Goal: Task Accomplishment & Management: Manage account settings

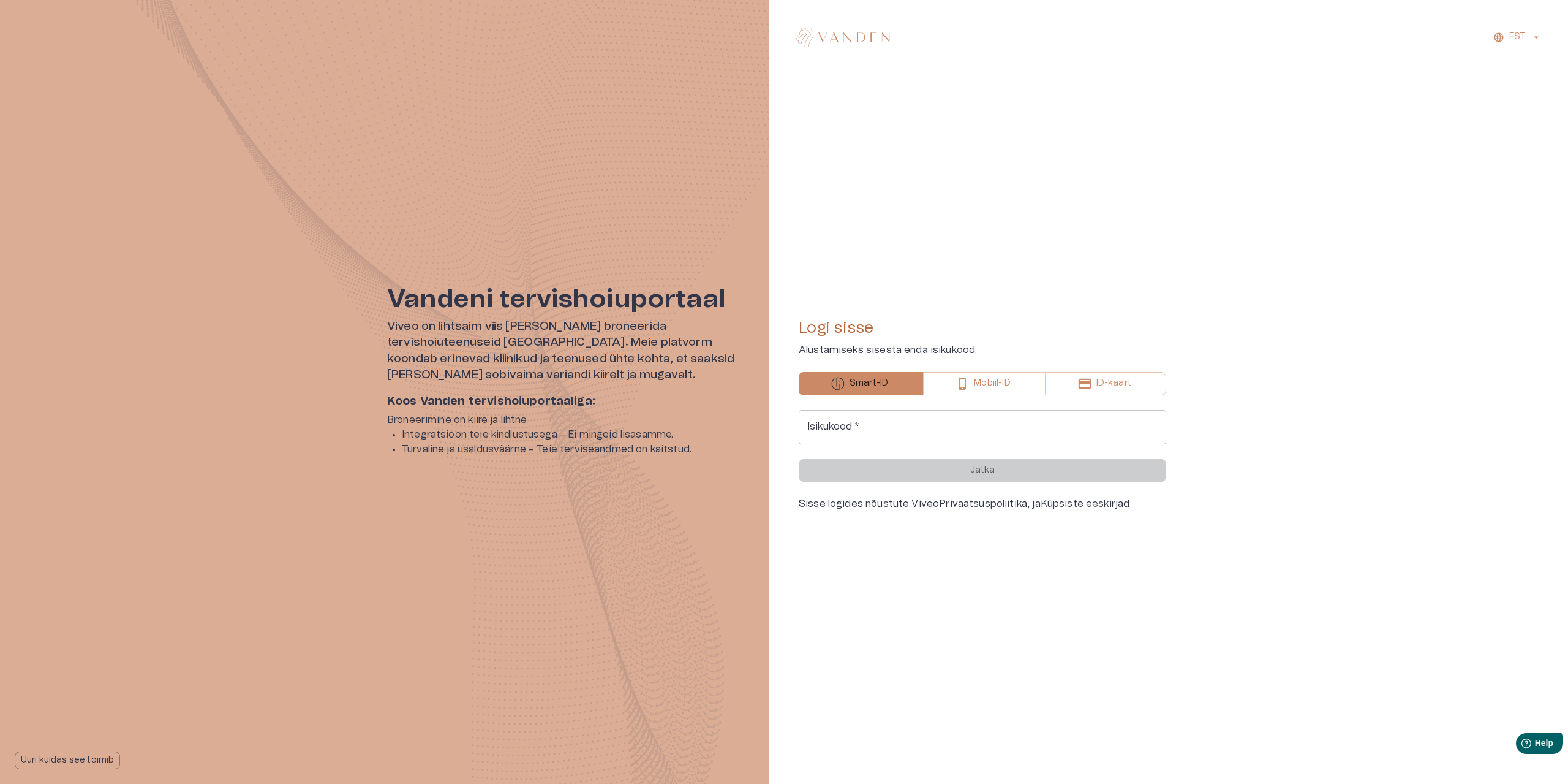
click at [905, 420] on input "Isikukood   *" at bounding box center [982, 427] width 367 height 34
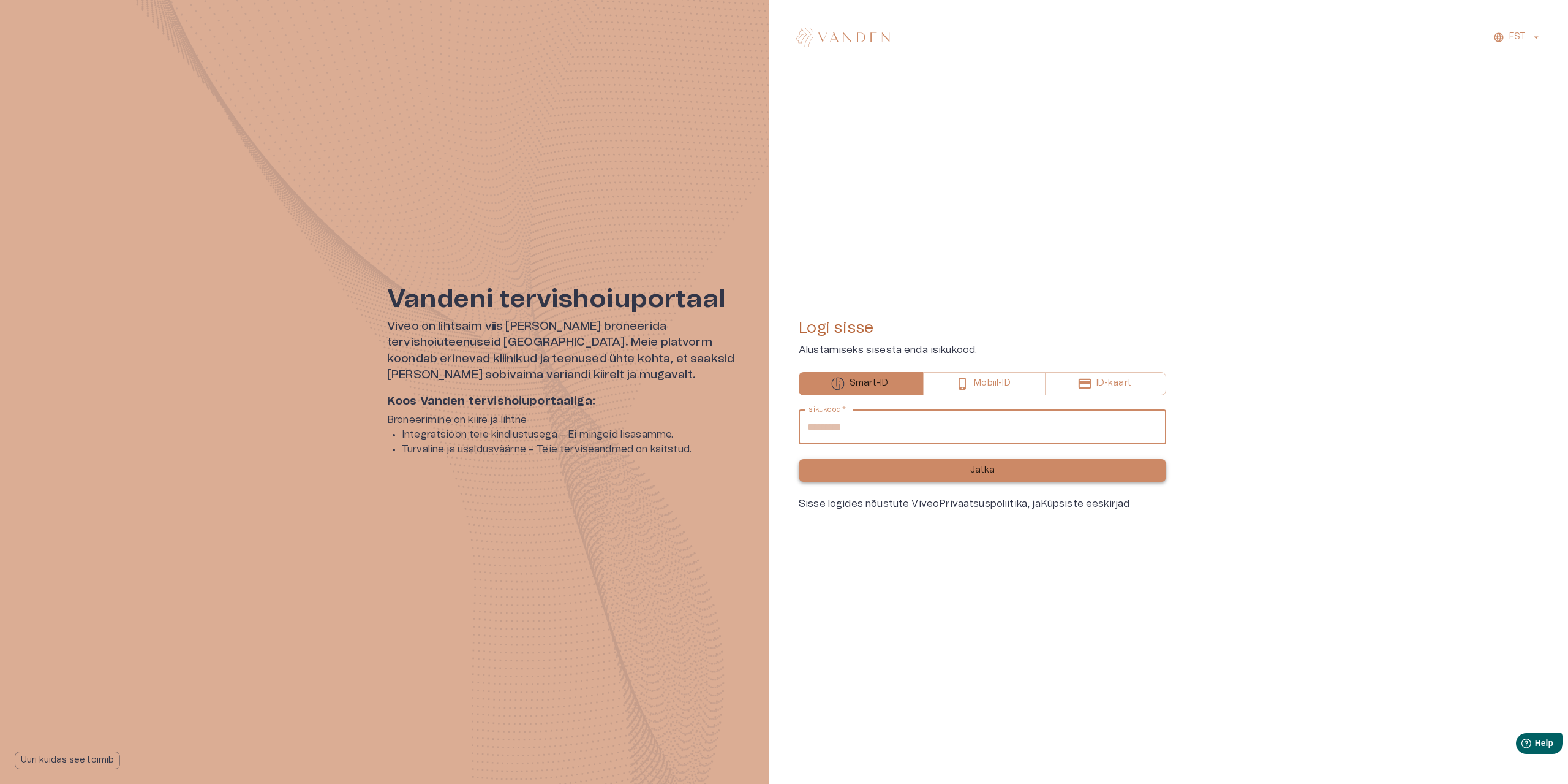
type input "**********"
click at [969, 476] on button "Jätka" at bounding box center [982, 471] width 367 height 23
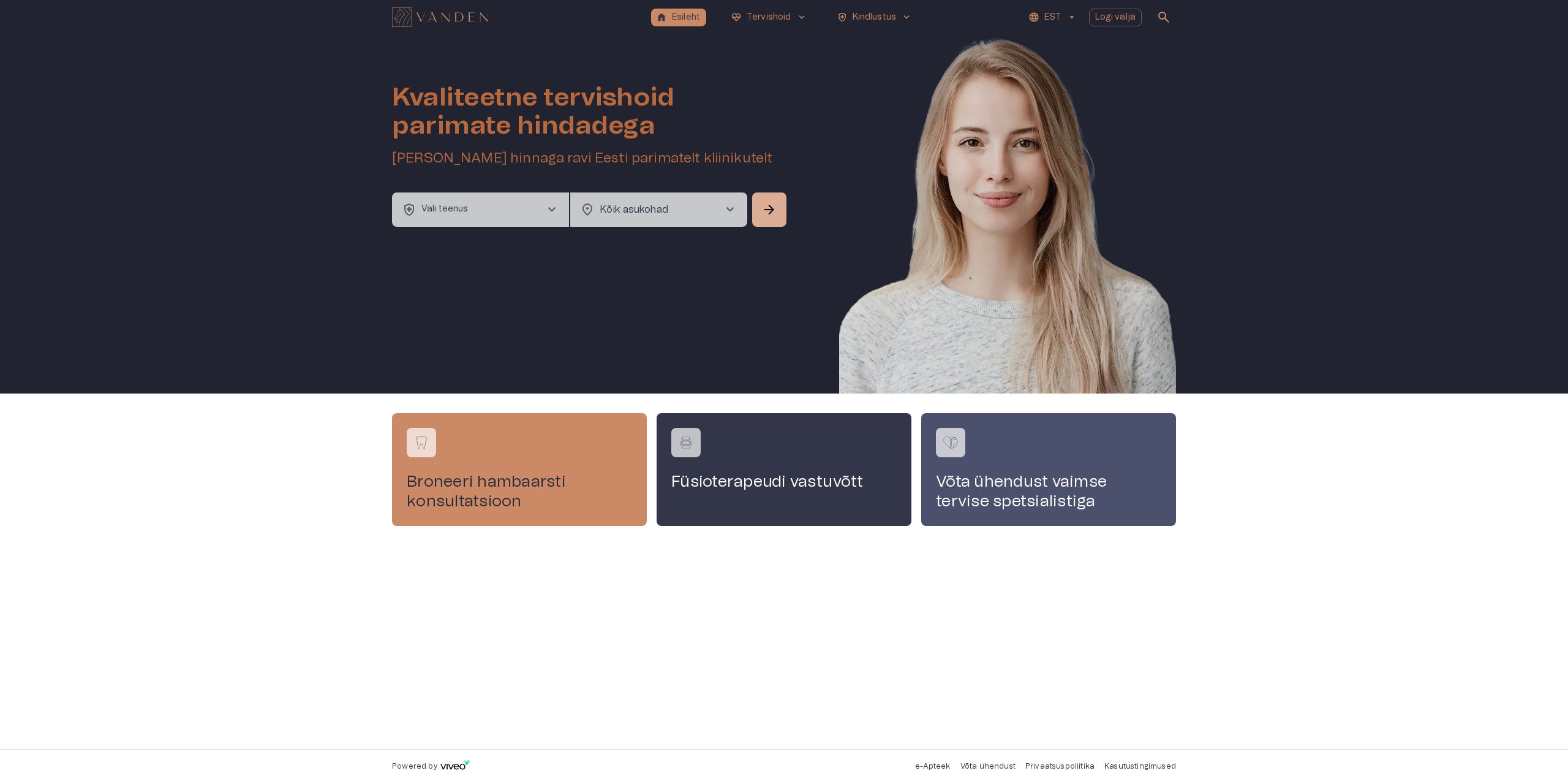
click at [179, 548] on div "Broneeri hambaarsti konsultatsioon Füsioterapeudi vastuvõtt Võta ühendust vaims…" at bounding box center [784, 571] width 1568 height 355
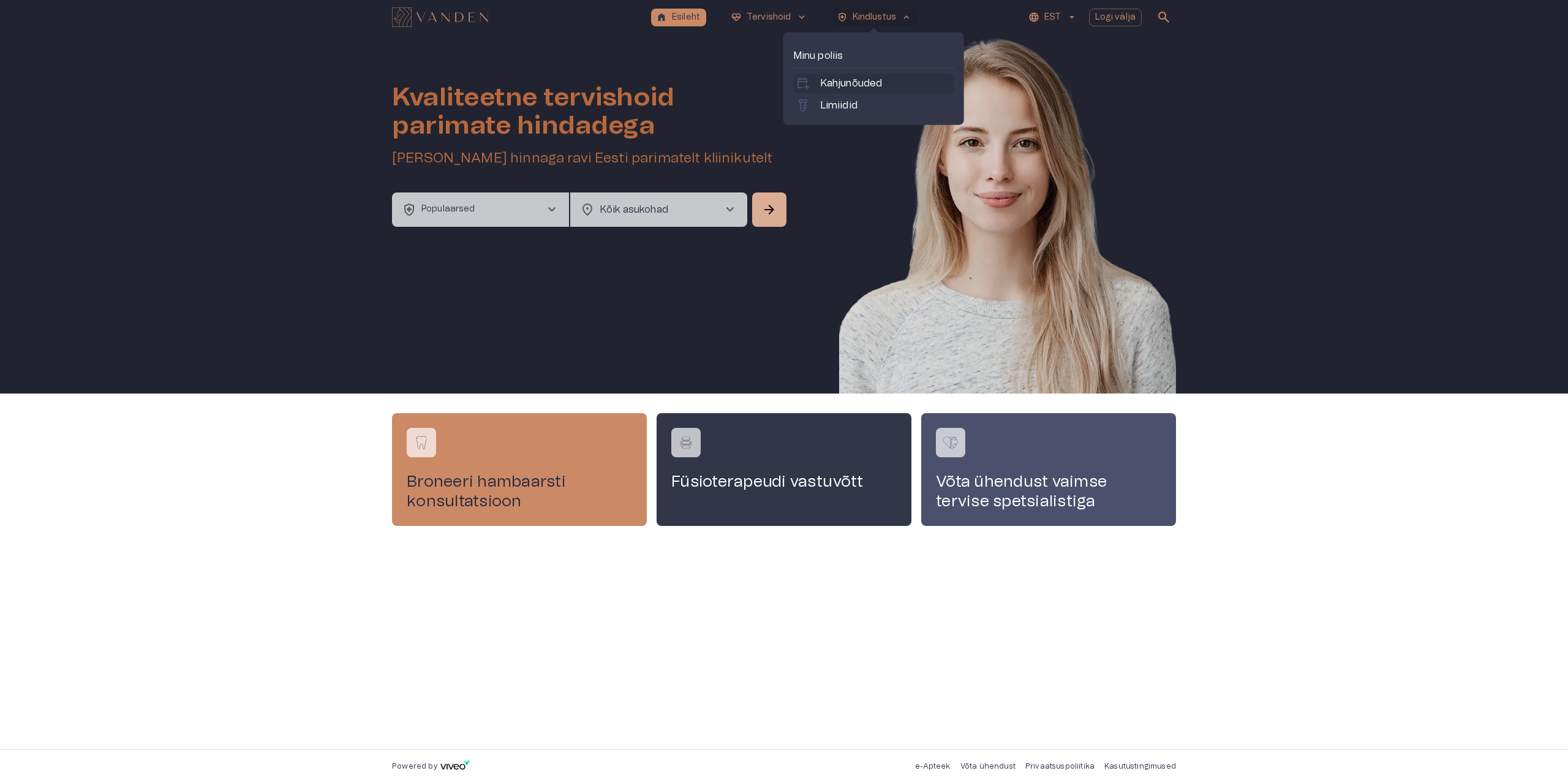
click at [869, 81] on p "Kahjunõuded" at bounding box center [852, 83] width 63 height 15
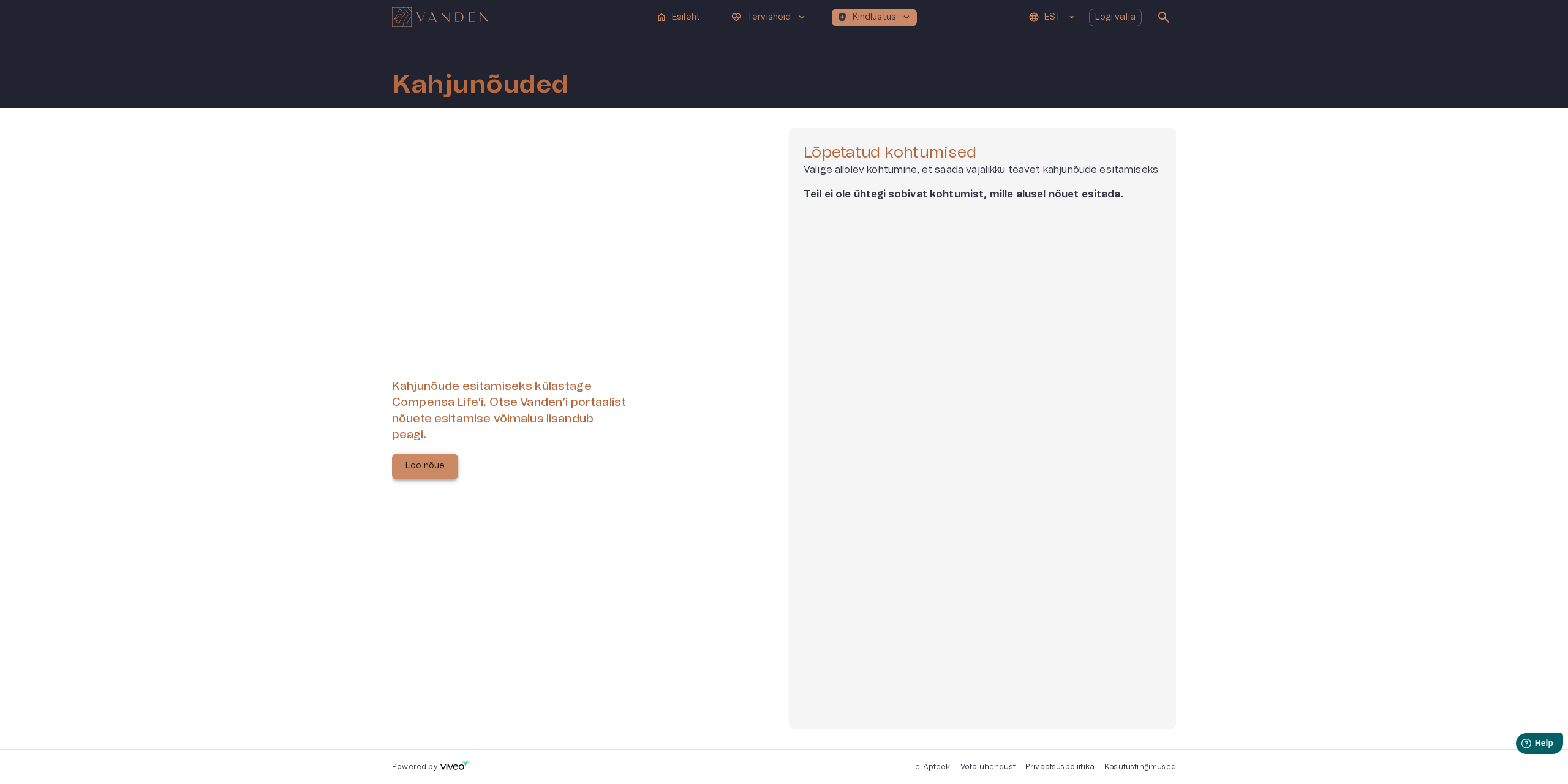
click at [442, 457] on button "Loo nõue" at bounding box center [425, 465] width 66 height 25
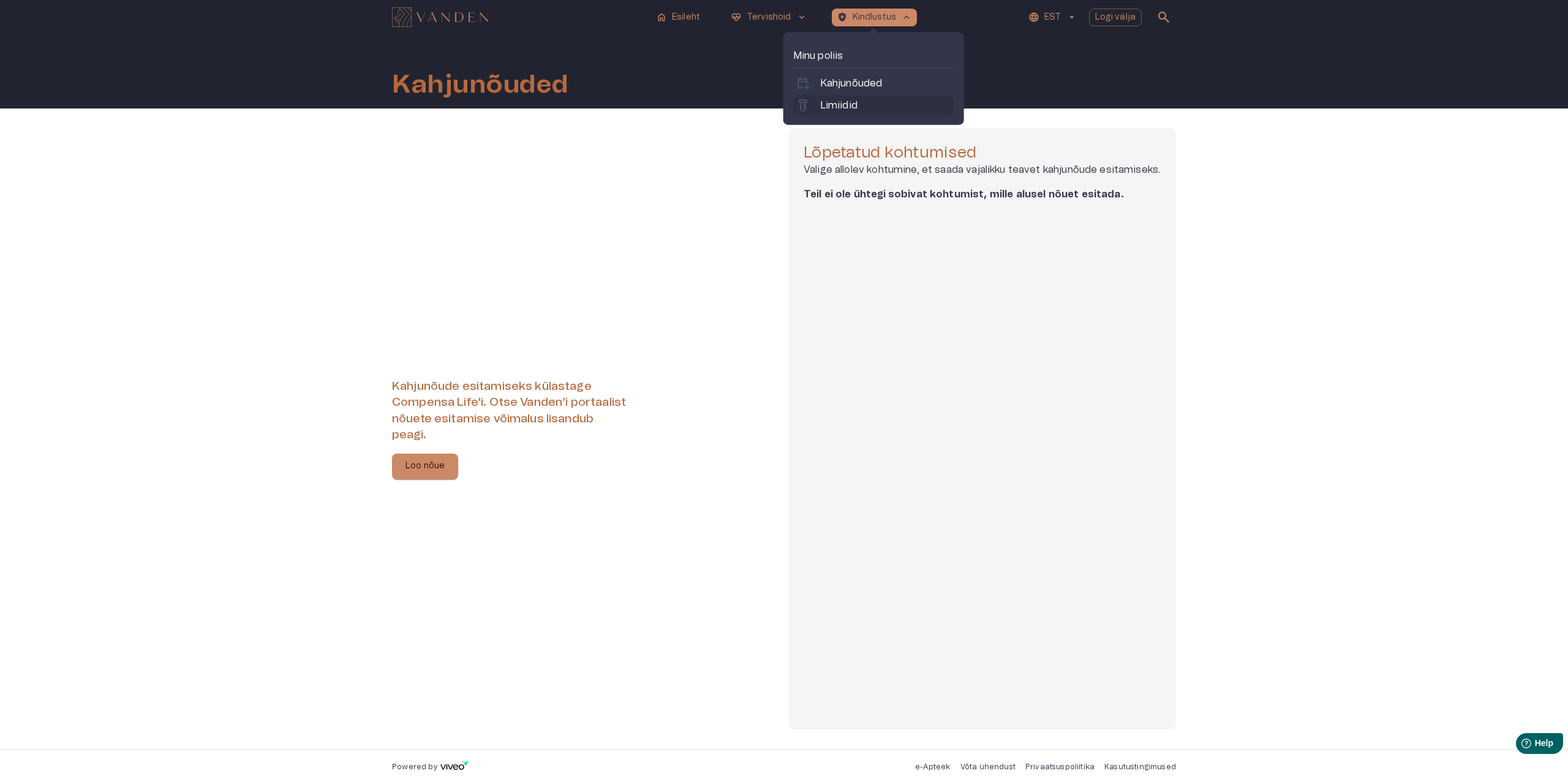
click at [853, 107] on p "Limiidid" at bounding box center [839, 105] width 38 height 15
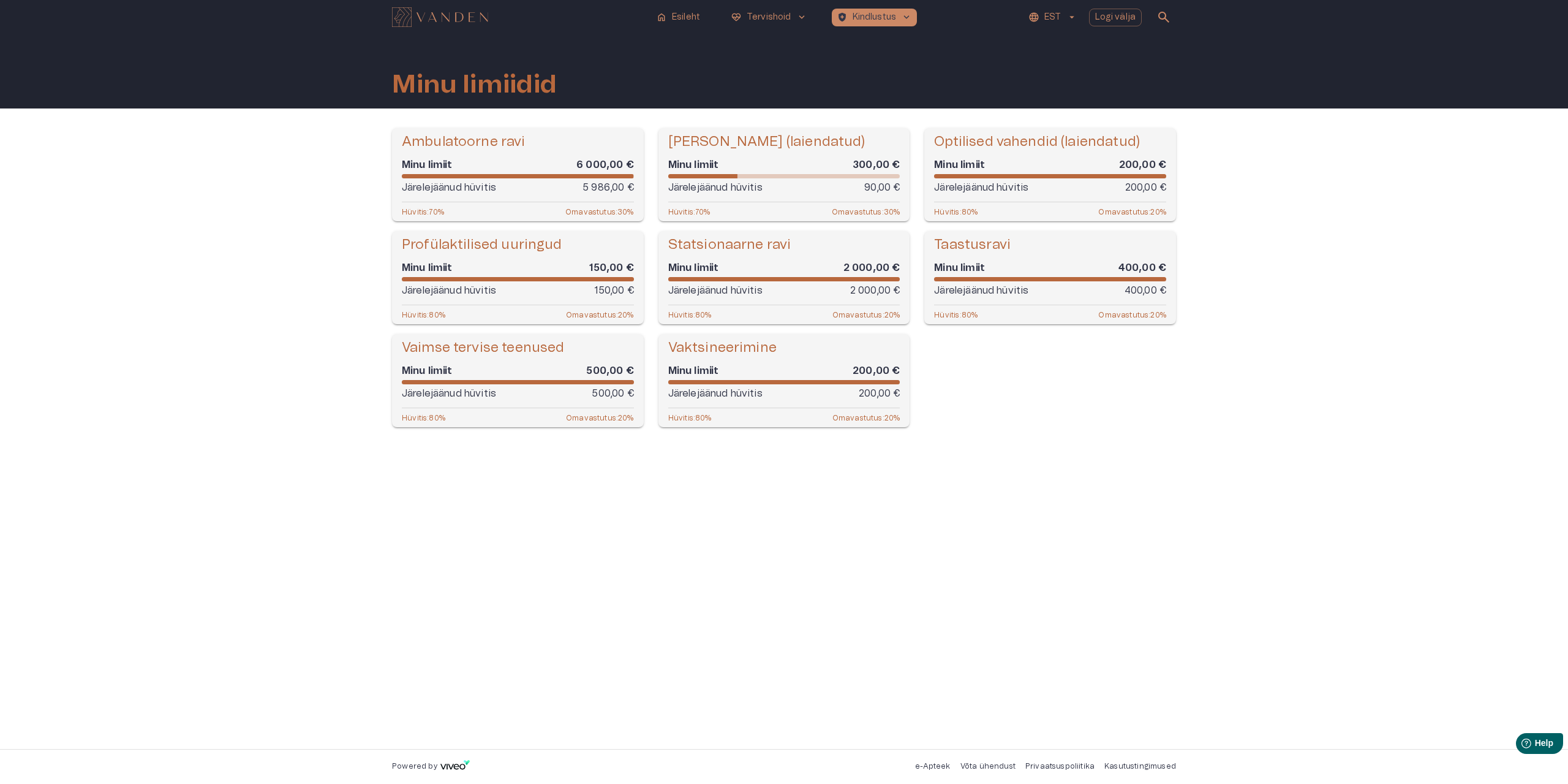
click at [1267, 433] on div "Ambulatoorne ravi Minu limiit 6 000,00 € Järelejäänud hüvitis 5 986,00 € Hüviti…" at bounding box center [784, 429] width 1568 height 641
